Goal: Task Accomplishment & Management: Manage account settings

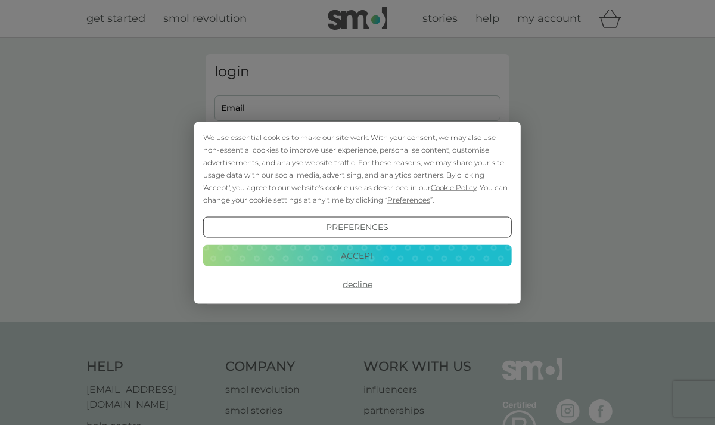
type input "[EMAIL_ADDRESS][DOMAIN_NAME]"
click at [385, 260] on button "Accept" at bounding box center [357, 255] width 309 height 21
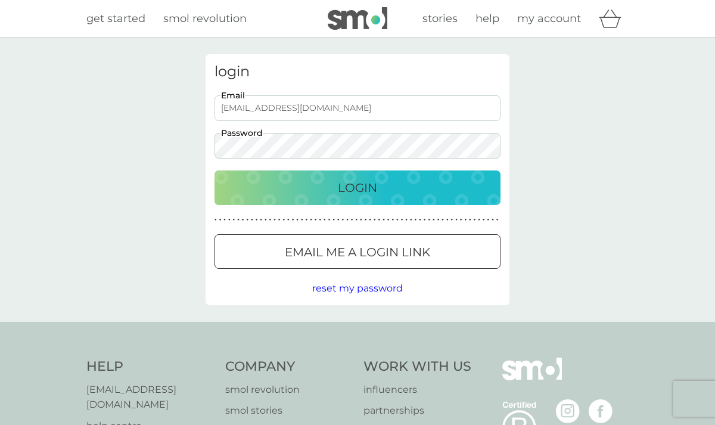
click at [368, 203] on button "Login" at bounding box center [358, 187] width 286 height 35
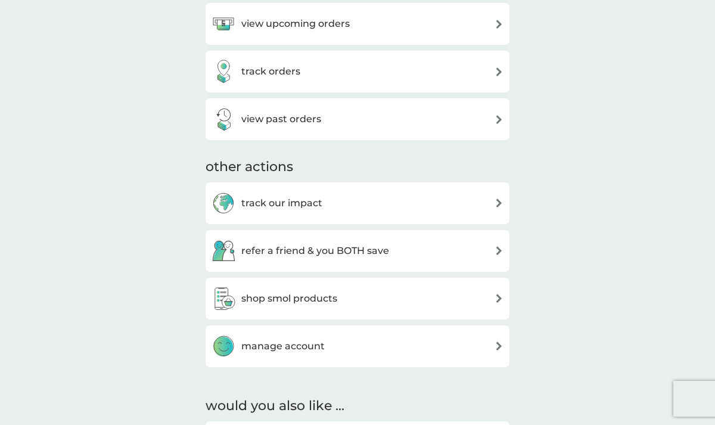
scroll to position [407, 0]
click at [348, 359] on div "manage account" at bounding box center [358, 345] width 304 height 42
click at [347, 346] on div "manage account" at bounding box center [358, 345] width 292 height 24
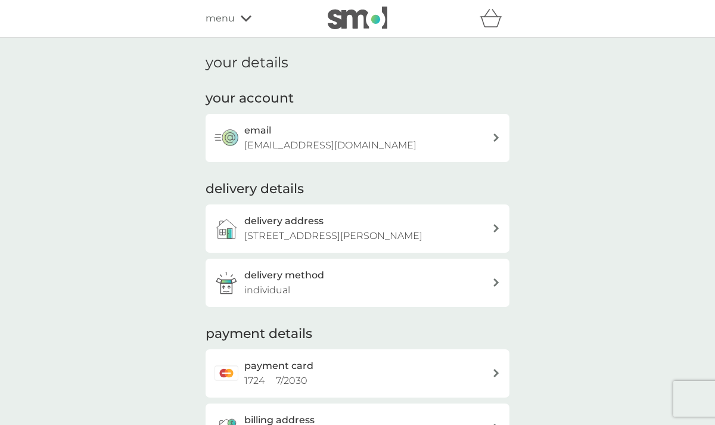
click at [318, 142] on p "[EMAIL_ADDRESS][DOMAIN_NAME]" at bounding box center [330, 145] width 172 height 15
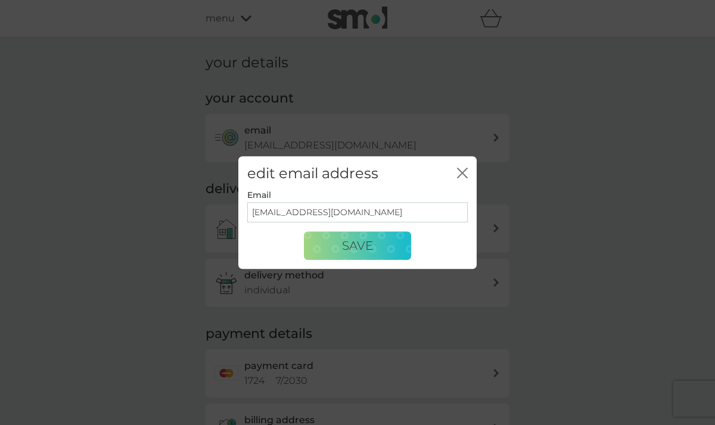
click at [259, 205] on input "[EMAIL_ADDRESS][DOMAIN_NAME]" at bounding box center [357, 213] width 221 height 20
click at [365, 217] on input "[EMAIL_ADDRESS][DOMAIN_NAME]" at bounding box center [357, 213] width 221 height 20
click at [365, 216] on input "[EMAIL_ADDRESS][DOMAIN_NAME]" at bounding box center [357, 213] width 221 height 20
type input "[EMAIL_ADDRESS][DOMAIN_NAME]"
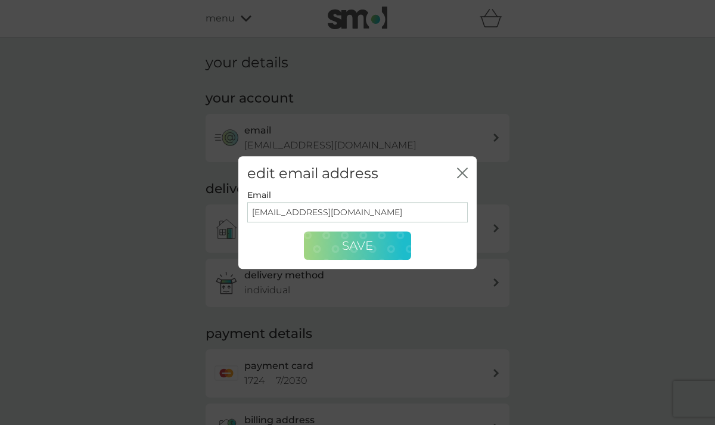
click at [367, 239] on span "Save" at bounding box center [357, 245] width 31 height 14
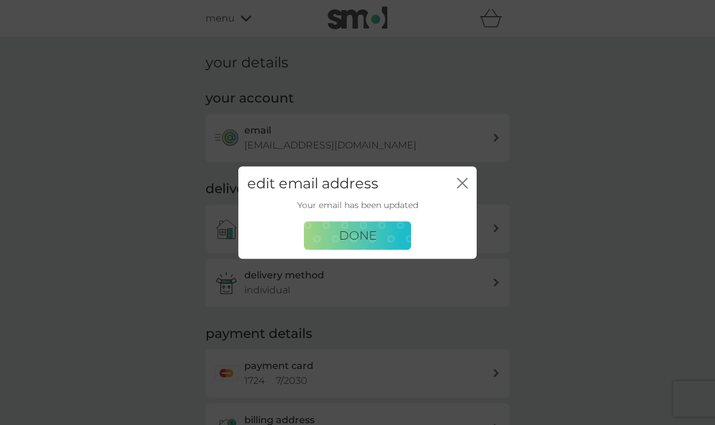
click at [367, 239] on span "Done" at bounding box center [358, 235] width 38 height 14
